Goal: Transaction & Acquisition: Register for event/course

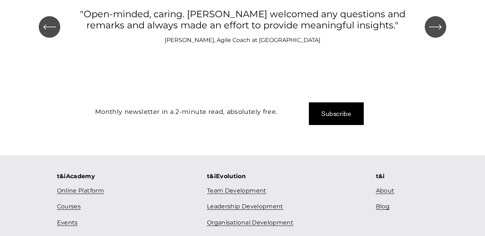
scroll to position [814, 0]
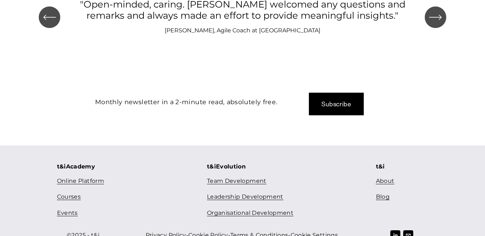
click at [70, 208] on link "Events" at bounding box center [67, 213] width 21 height 10
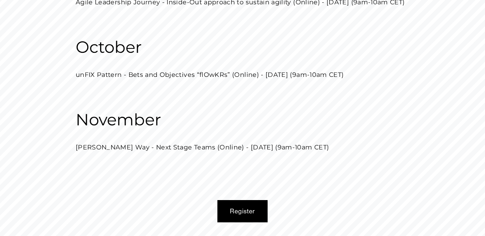
scroll to position [308, 0]
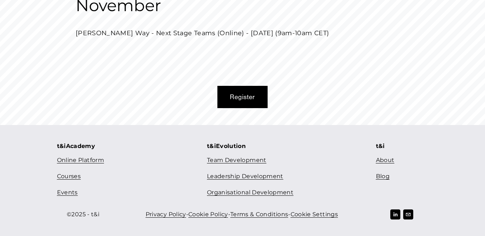
click at [73, 174] on link "Courses" at bounding box center [69, 176] width 24 height 10
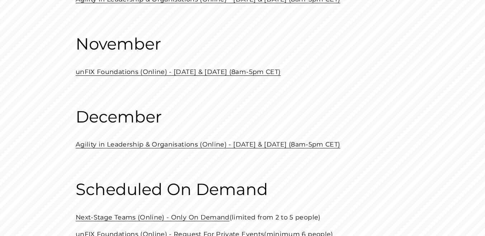
scroll to position [193, 0]
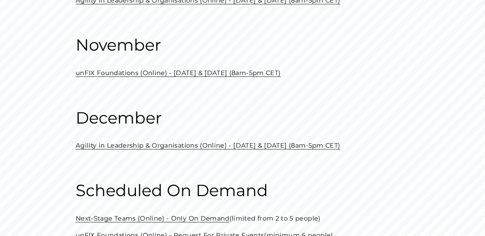
click at [149, 74] on link "unFIX Foundations (Online) - [DATE] & [DATE] (8am-5pm CET)" at bounding box center [178, 73] width 205 height 8
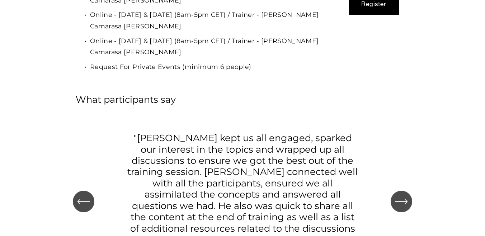
scroll to position [2144, 0]
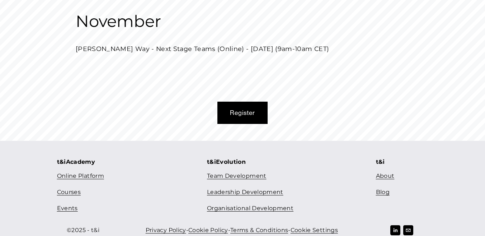
scroll to position [297, 0]
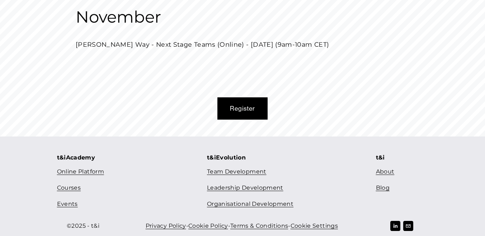
click at [62, 187] on link "Courses" at bounding box center [69, 188] width 24 height 10
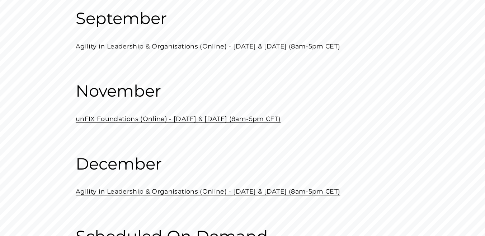
scroll to position [150, 0]
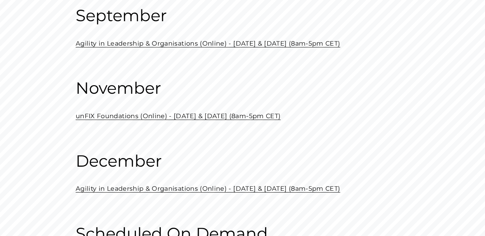
click at [123, 117] on link "unFIX Foundations (Online) - November 07 & 14 (8am-5pm CET)" at bounding box center [178, 116] width 205 height 8
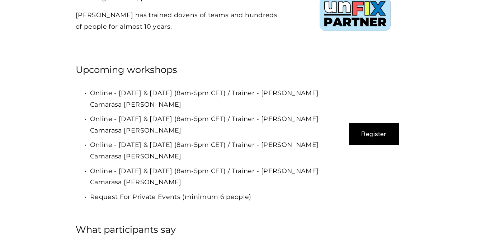
scroll to position [1961, 0]
click at [377, 122] on button "Register" at bounding box center [374, 133] width 50 height 22
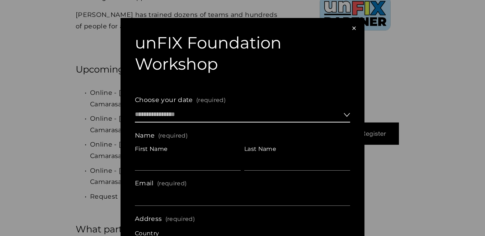
click at [225, 114] on select "**********" at bounding box center [242, 114] width 215 height 15
click at [354, 29] on div "×" at bounding box center [354, 28] width 8 height 8
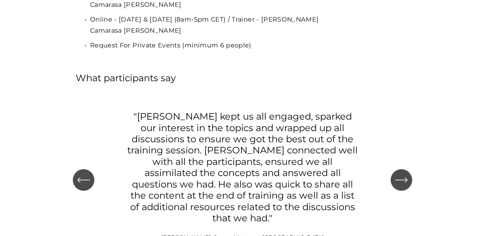
scroll to position [2144, 0]
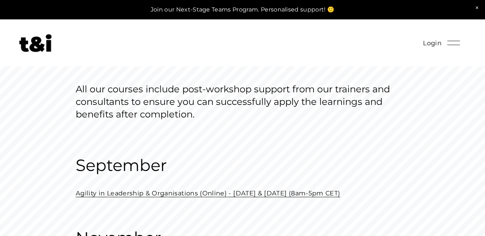
click at [37, 37] on img at bounding box center [35, 43] width 32 height 18
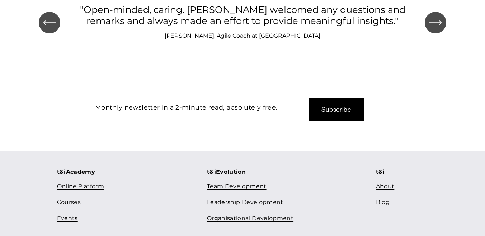
scroll to position [814, 0]
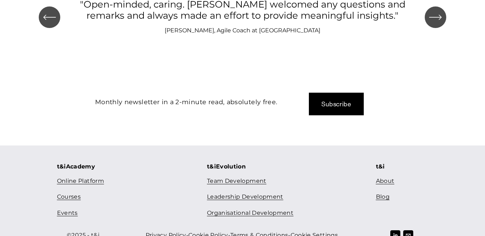
click at [67, 192] on link "Courses" at bounding box center [69, 197] width 24 height 10
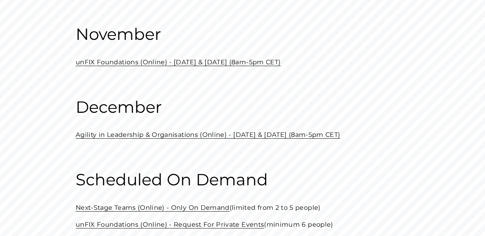
scroll to position [206, 0]
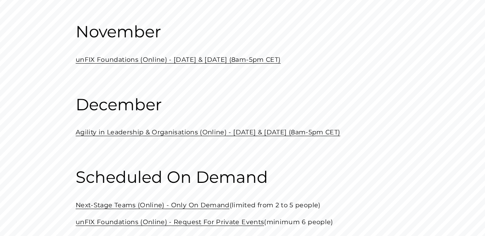
click at [149, 63] on link "unFIX Foundations (Online) - [DATE] & [DATE] (8am-5pm CET)" at bounding box center [178, 60] width 205 height 8
